Goal: Communication & Community: Ask a question

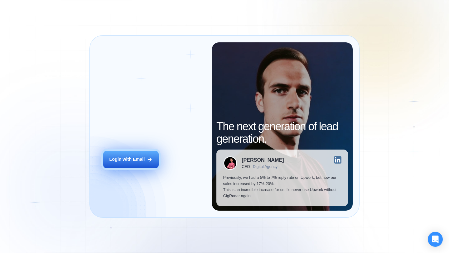
click at [142, 161] on div "Login with Email" at bounding box center [127, 159] width 36 height 6
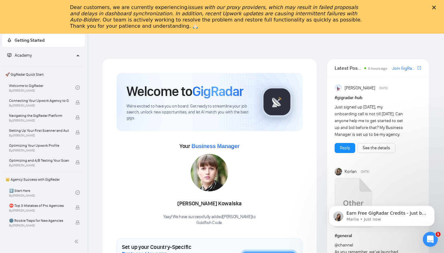
click at [436, 7] on polygon "Close" at bounding box center [434, 8] width 4 height 4
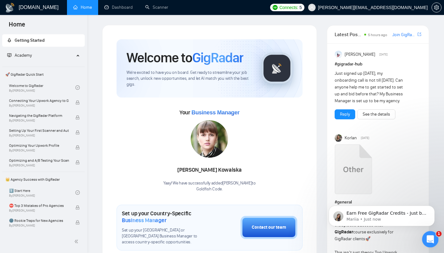
drag, startPoint x: 426, startPoint y: 238, endPoint x: 409, endPoint y: 233, distance: 17.9
click html
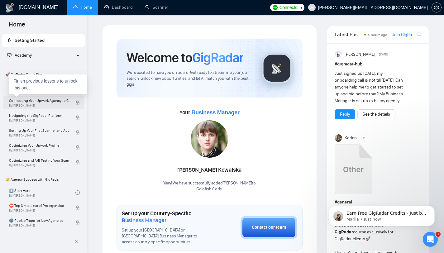
click at [37, 101] on span "Connecting Your Upwork Agency to GigRadar" at bounding box center [39, 101] width 60 height 6
click at [44, 105] on span "By [PERSON_NAME]" at bounding box center [39, 106] width 60 height 4
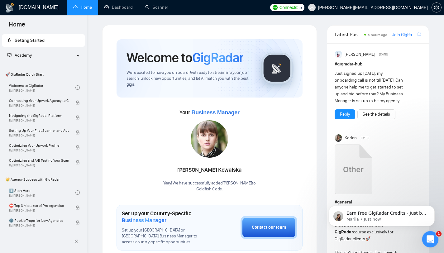
click at [430, 233] on div "Open Intercom Messenger" at bounding box center [429, 238] width 21 height 21
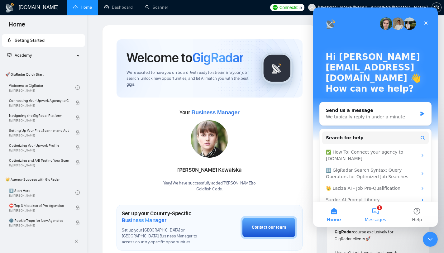
click at [382, 210] on button "1 Messages" at bounding box center [375, 214] width 41 height 25
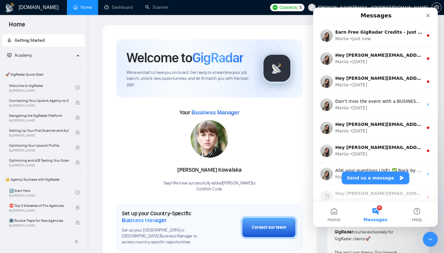
click at [376, 180] on button "Send us a message" at bounding box center [375, 178] width 67 height 12
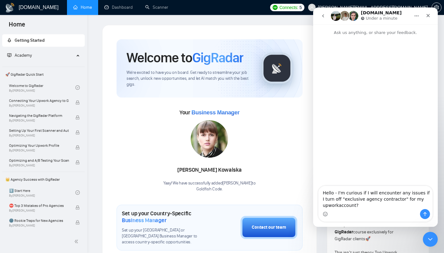
type textarea "Hello - I'm curious if I will encounter any issues if I turn off "exclusive age…"
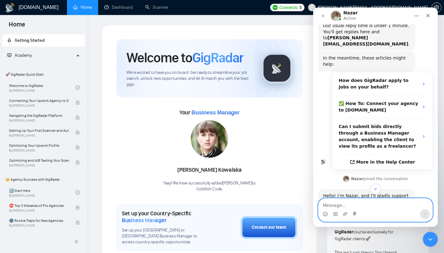
scroll to position [85, 0]
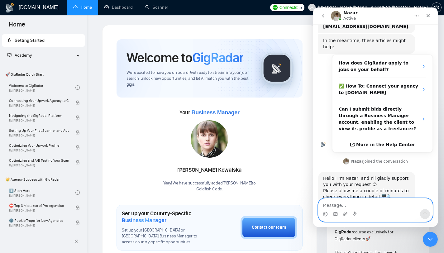
click at [354, 208] on textarea "Message…" at bounding box center [376, 204] width 114 height 11
type textarea "Thank you [PERSON_NAME], any ideas?"
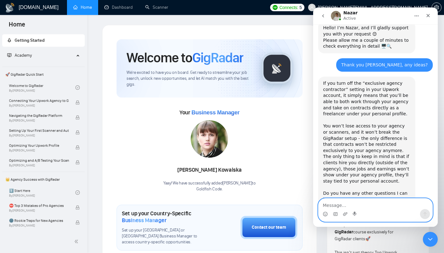
scroll to position [238, 0]
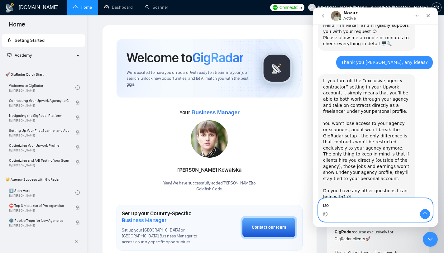
type textarea "D"
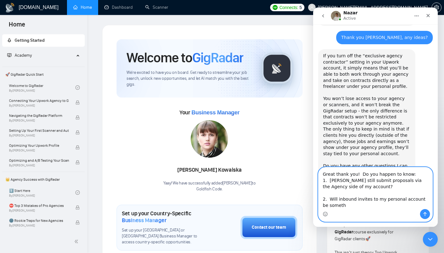
scroll to position [269, 0]
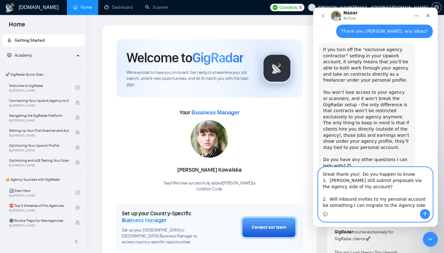
type textarea "Great thank you! Do you happen to know: 1. [PERSON_NAME] still submit proposals…"
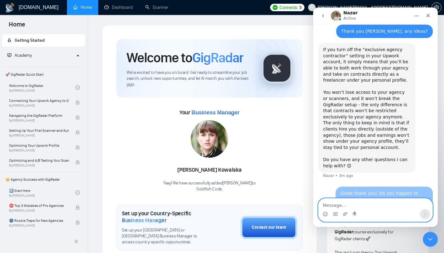
scroll to position [290, 0]
